Goal: Transaction & Acquisition: Purchase product/service

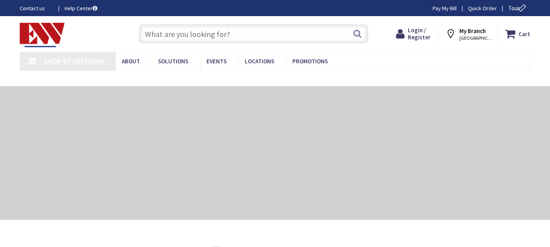
click at [163, 37] on input "text" at bounding box center [254, 34] width 230 height 20
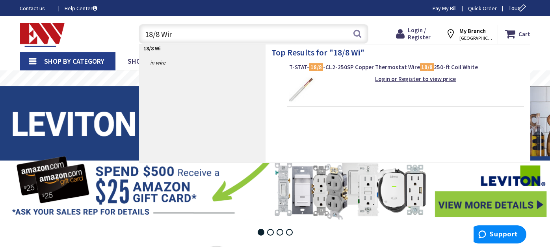
type input "18/8 Wire"
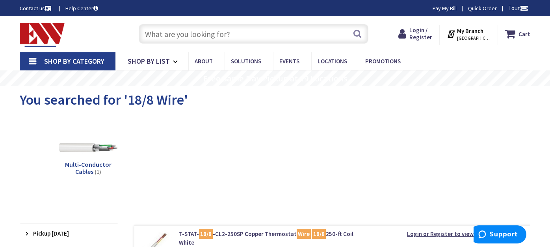
click at [81, 165] on span "Multi-Conductor Cables" at bounding box center [88, 168] width 46 height 15
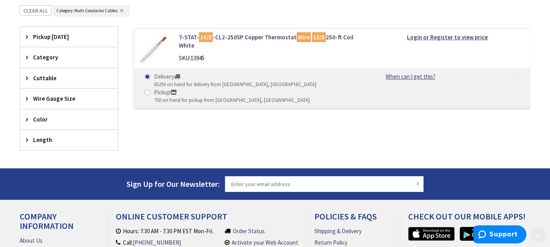
scroll to position [209, 0]
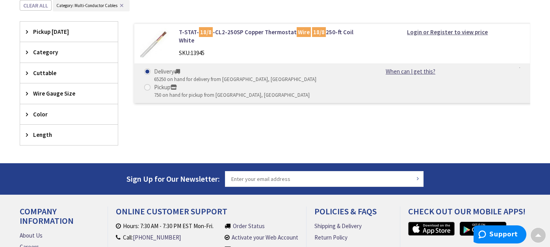
click at [459, 30] on strong "Login or Register to view price" at bounding box center [447, 31] width 81 height 7
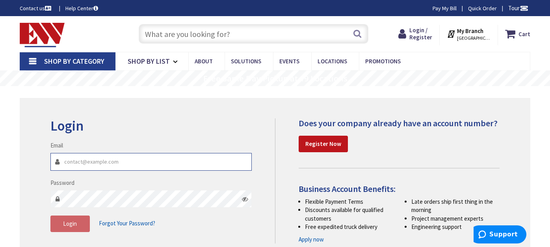
click at [73, 162] on input "Email" at bounding box center [151, 162] width 202 height 18
paste input "Office@Select-Mech.com"
type input "Office@Select-Mech.com"
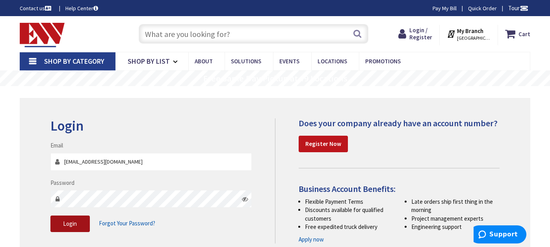
click at [81, 227] on button "Login" at bounding box center [69, 224] width 39 height 17
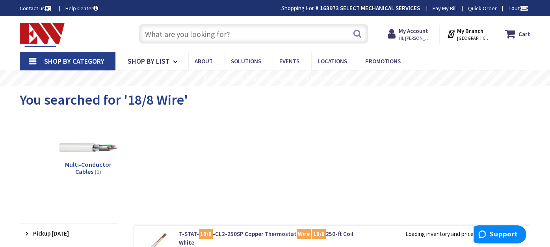
click at [88, 166] on span "Multi-Conductor Cables" at bounding box center [88, 168] width 46 height 15
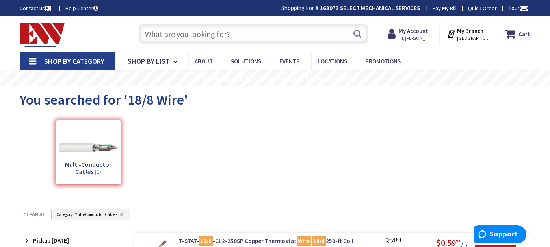
click at [170, 28] on input "text" at bounding box center [254, 34] width 230 height 20
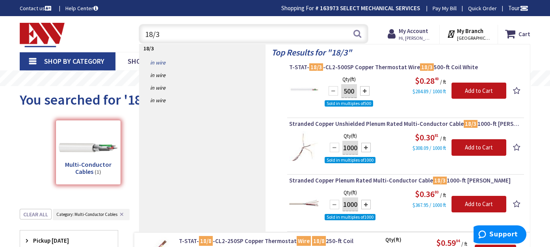
type input "18/3"
click at [162, 62] on link "in Wire" at bounding box center [202, 62] width 126 height 13
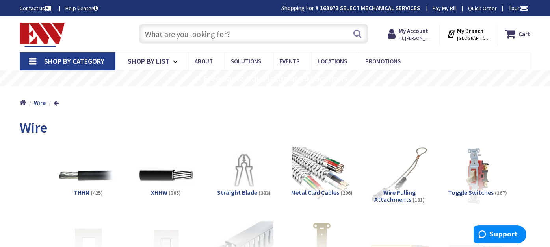
scroll to position [52, 0]
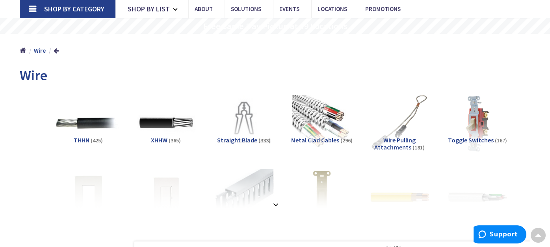
click at [88, 116] on img at bounding box center [88, 123] width 65 height 65
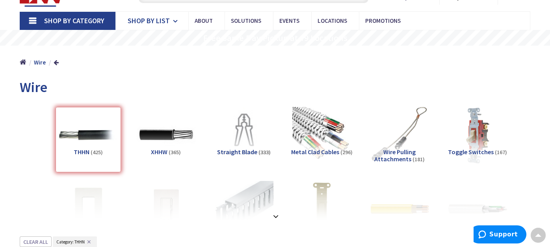
scroll to position [0, 0]
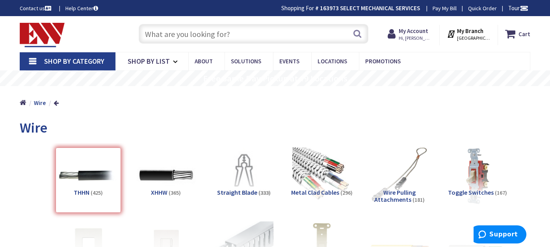
click at [175, 33] on input "text" at bounding box center [254, 34] width 230 height 20
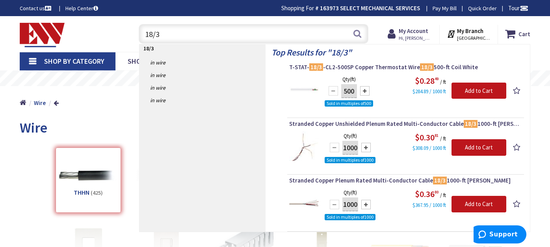
drag, startPoint x: 163, startPoint y: 36, endPoint x: 156, endPoint y: 35, distance: 6.9
click at [156, 35] on input "18/3" at bounding box center [254, 34] width 230 height 20
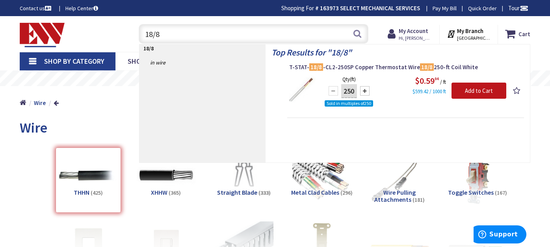
type input "18/8"
